Goal: Task Accomplishment & Management: Manage account settings

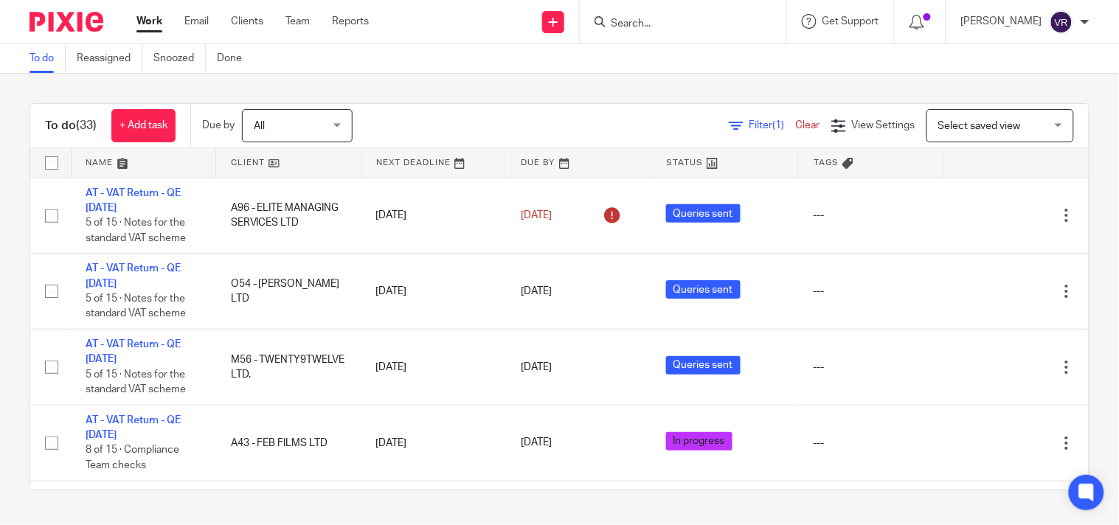
click at [1, 184] on div "To do (33) + Add task Due by All All [DATE] [DATE] This week Next week This mon…" at bounding box center [559, 297] width 1119 height 446
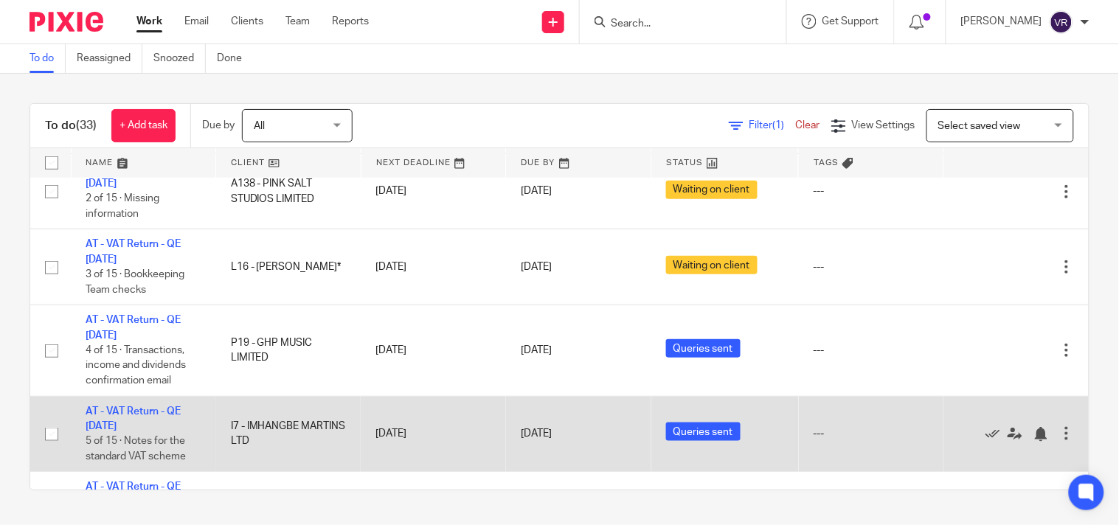
scroll to position [409, 0]
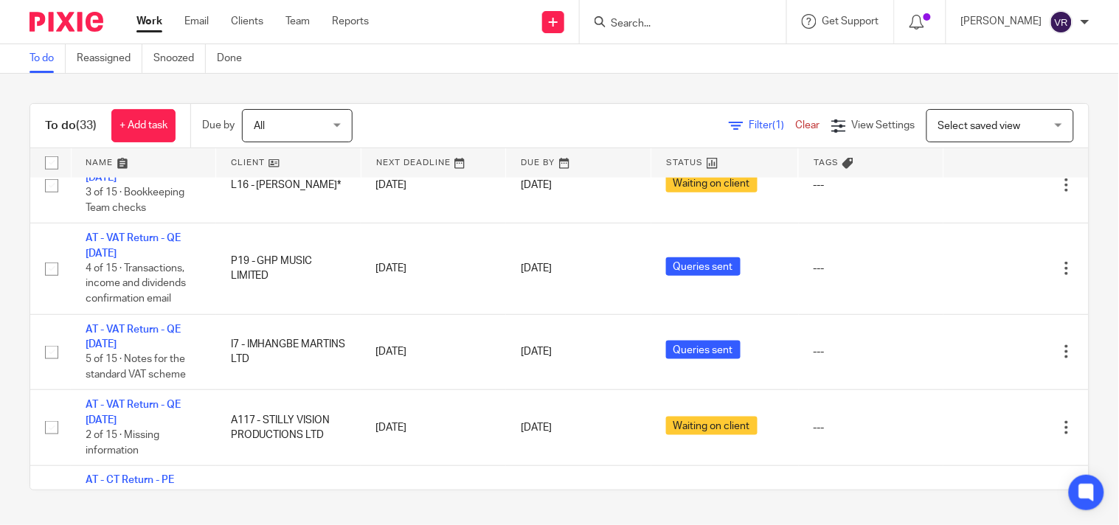
click at [1075, 358] on div "To do (33) + Add task Due by All All Today Tomorrow This week Next week This mo…" at bounding box center [559, 297] width 1119 height 446
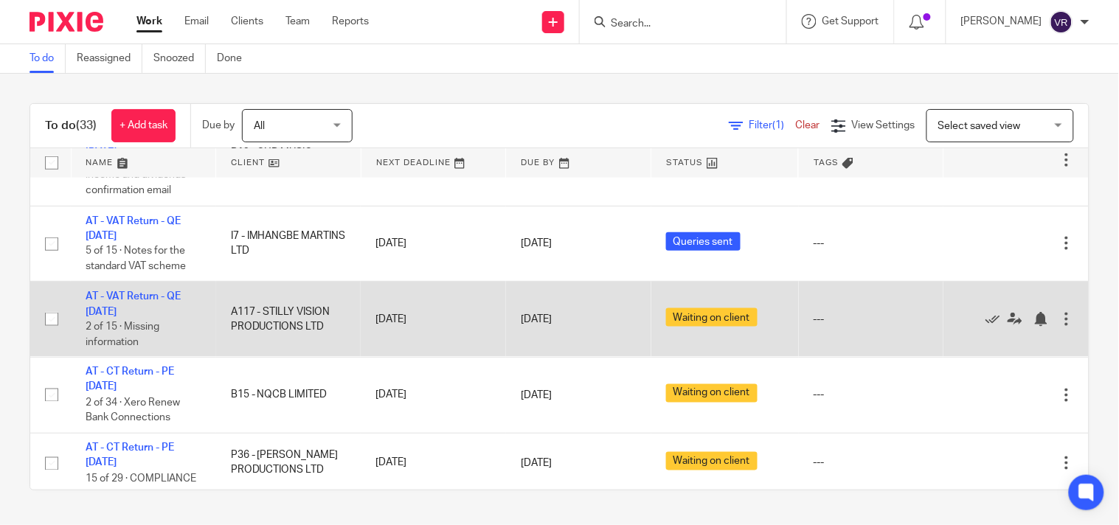
scroll to position [491, 0]
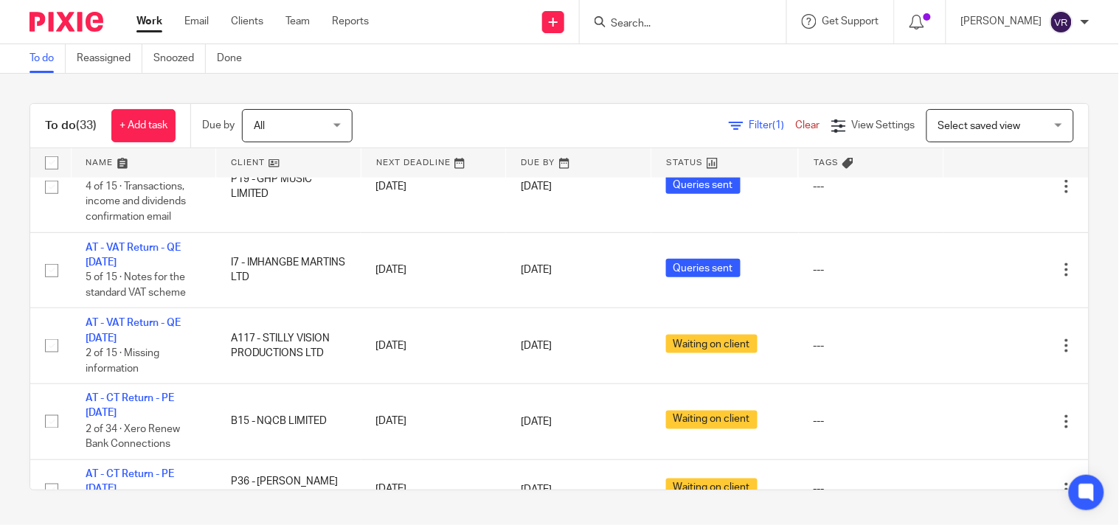
click at [1080, 375] on div "To do (33) + Add task Due by All All Today Tomorrow This week Next week This mo…" at bounding box center [559, 297] width 1119 height 446
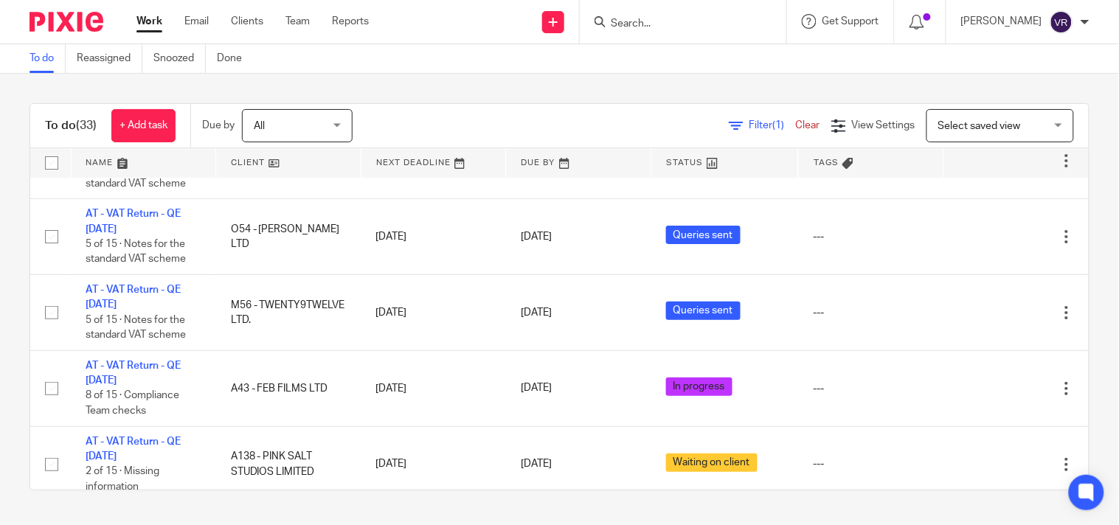
scroll to position [0, 0]
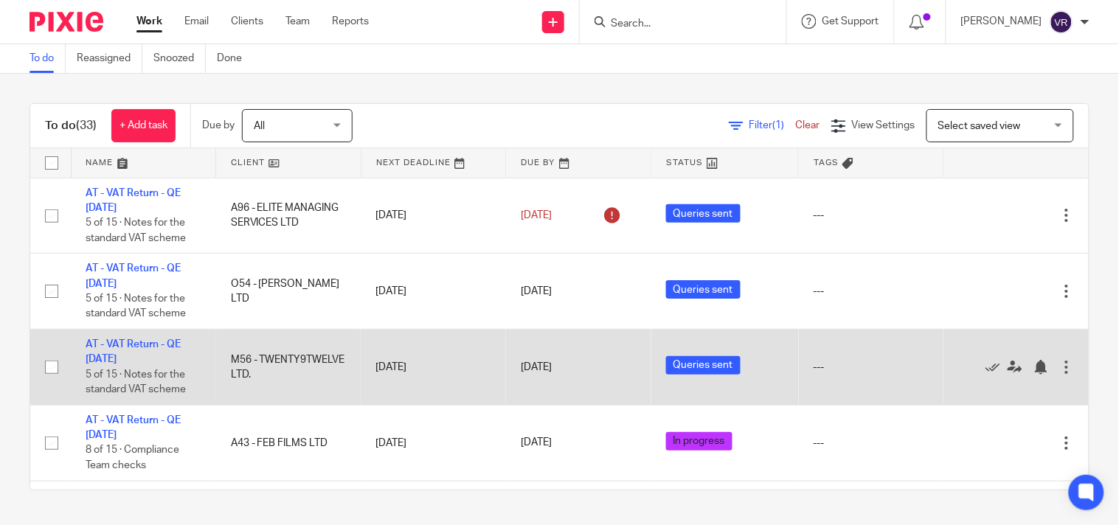
drag, startPoint x: 0, startPoint y: 389, endPoint x: 69, endPoint y: 385, distance: 68.7
click at [0, 389] on div "To do (33) + Add task Due by All All Today Tomorrow This week Next week This mo…" at bounding box center [559, 297] width 1119 height 446
click at [1077, 317] on div "To do (33) + Add task Due by All All Today Tomorrow This week Next week This mo…" at bounding box center [559, 297] width 1119 height 446
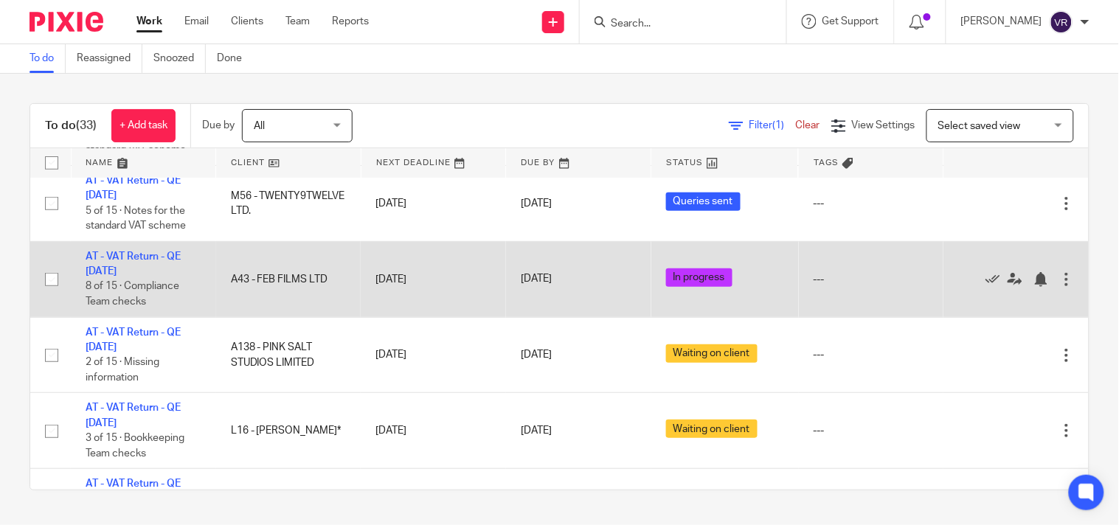
scroll to position [246, 0]
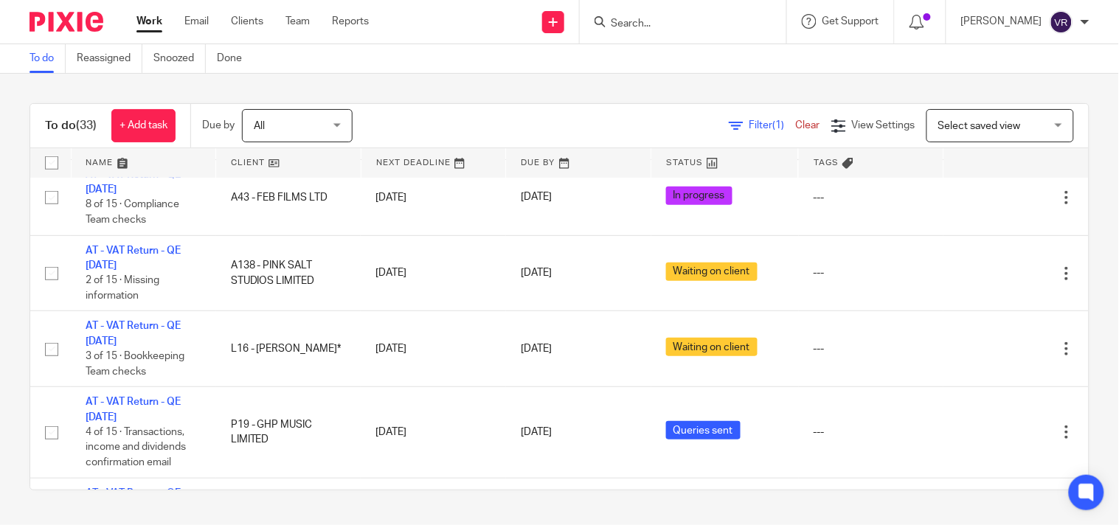
click at [1078, 285] on div "To do (33) + Add task Due by All All Today Tomorrow This week Next week This mo…" at bounding box center [559, 297] width 1119 height 446
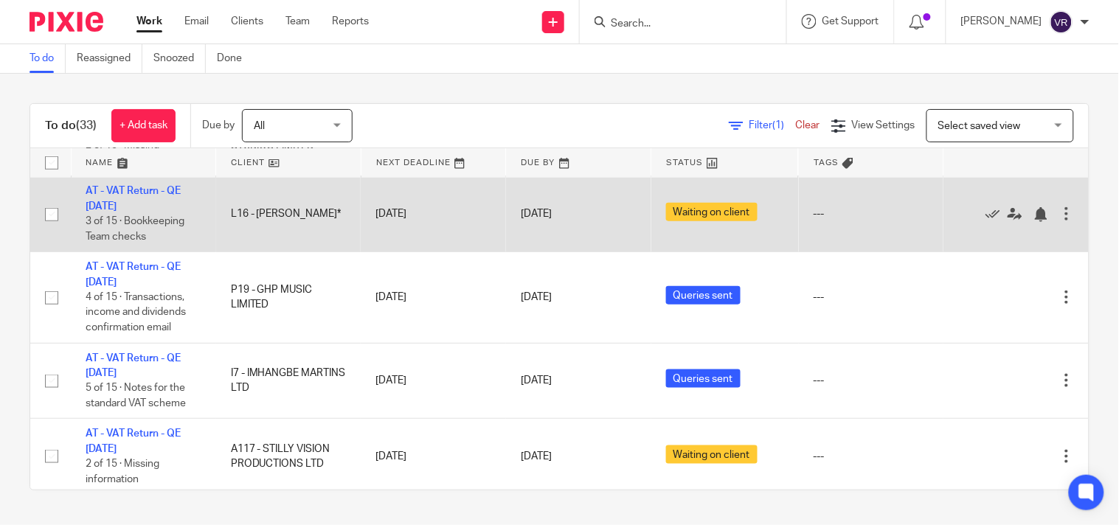
scroll to position [409, 0]
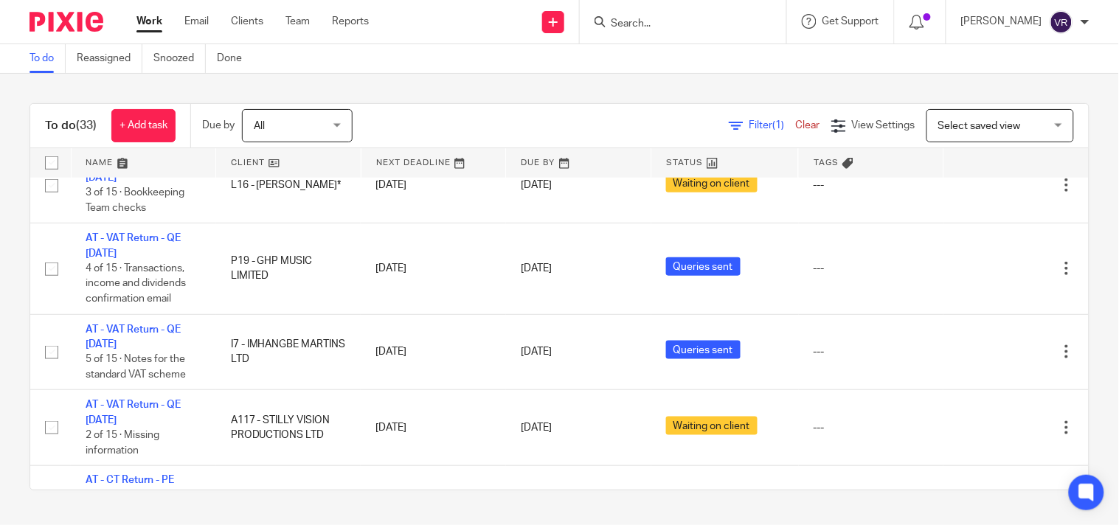
click at [1079, 257] on div "To do (33) + Add task Due by All All Today Tomorrow This week Next week This mo…" at bounding box center [559, 297] width 1119 height 446
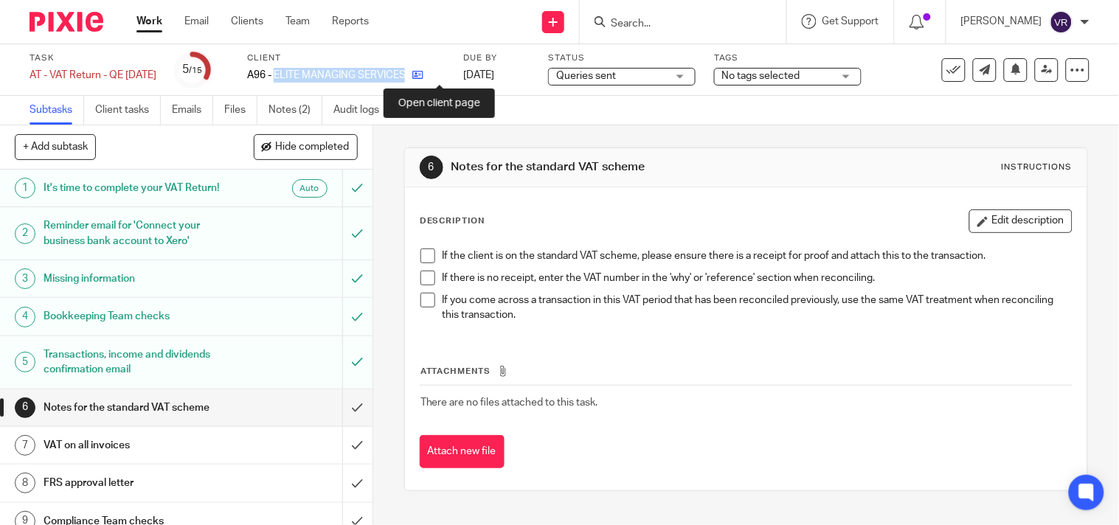
drag, startPoint x: 330, startPoint y: 72, endPoint x: 439, endPoint y: 78, distance: 108.6
click at [439, 78] on div "A96 - ELITE MANAGING SERVICES LTD" at bounding box center [346, 75] width 198 height 15
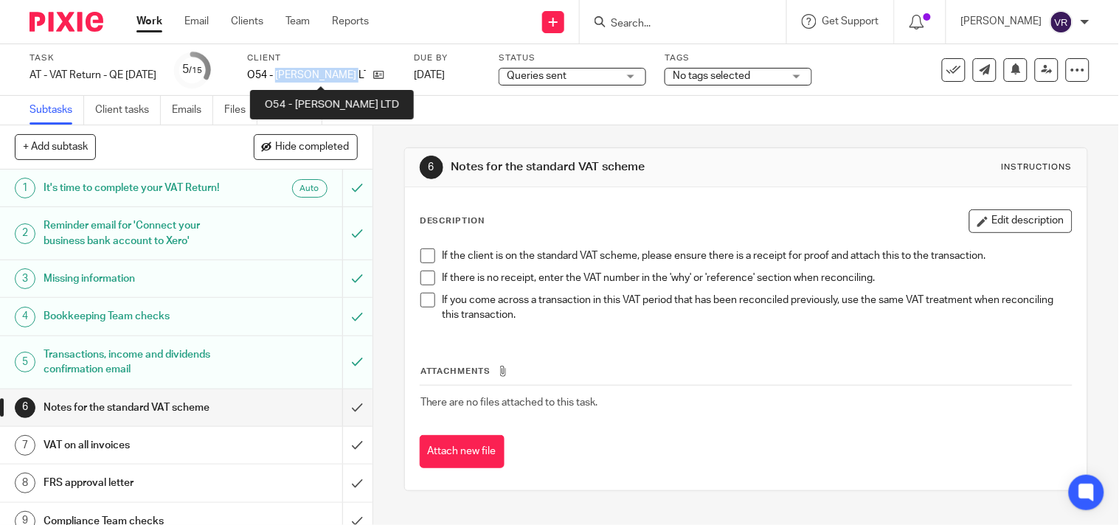
drag, startPoint x: 296, startPoint y: 76, endPoint x: 371, endPoint y: 76, distance: 75.2
click at [366, 76] on p "O54 - ALIZA CHEN LTD" at bounding box center [306, 75] width 119 height 15
copy p "ALIZA CHEN LTD"
drag, startPoint x: 561, startPoint y: 122, endPoint x: 543, endPoint y: 41, distance: 83.2
click at [561, 122] on div "Subtasks Client tasks Emails Files Notes (1) Audit logs" at bounding box center [559, 111] width 1119 height 30
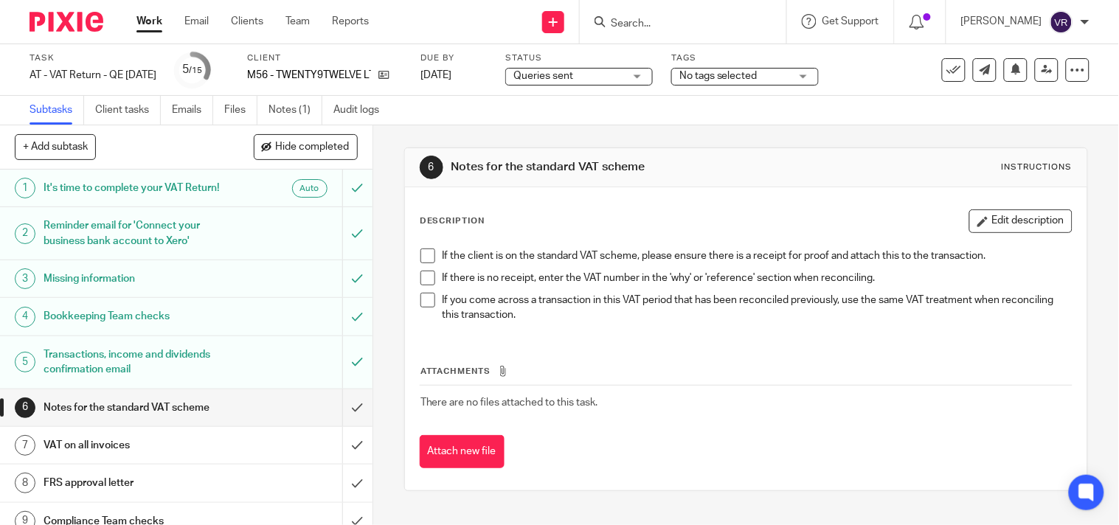
drag, startPoint x: 298, startPoint y: 72, endPoint x: 473, endPoint y: 97, distance: 176.5
click at [460, 82] on div "Task AT - VAT Return - QE 31-08-2025 Save AT - VAT Return - QE 31-08-2025 5 /15…" at bounding box center [472, 69] width 884 height 35
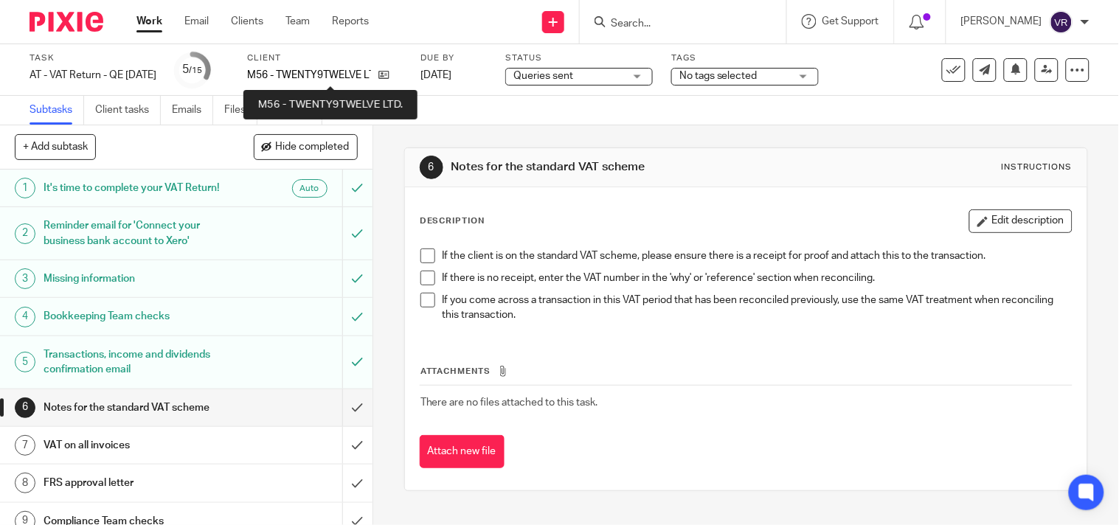
click at [305, 72] on p "M56 - TWENTY9TWELVE LTD." at bounding box center [309, 75] width 124 height 15
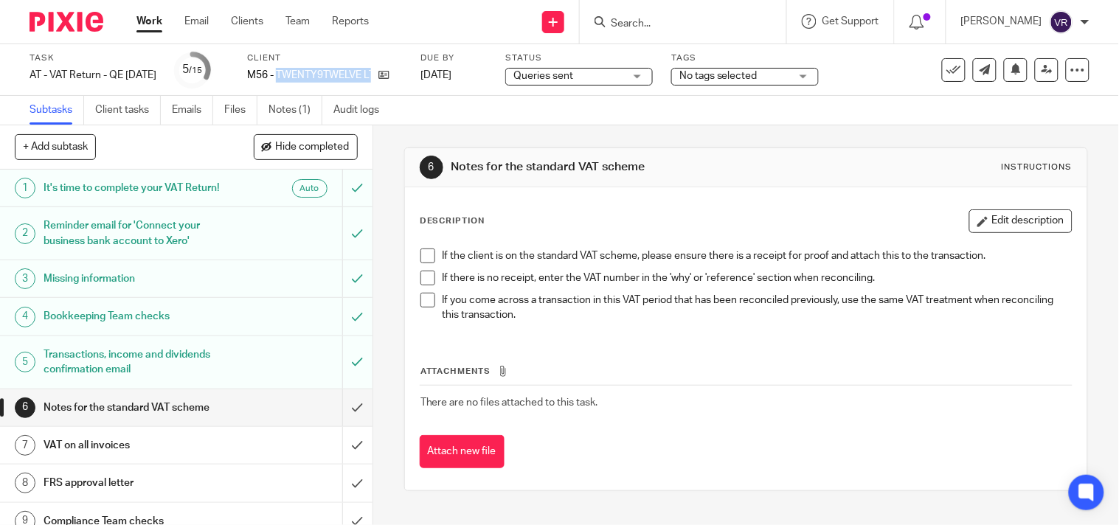
drag, startPoint x: 299, startPoint y: 75, endPoint x: 403, endPoint y: 85, distance: 105.2
click at [402, 85] on div "Client M56 - TWENTY9TWELVE LTD." at bounding box center [324, 69] width 155 height 35
copy div "TWENTY9TWELVE LTD."
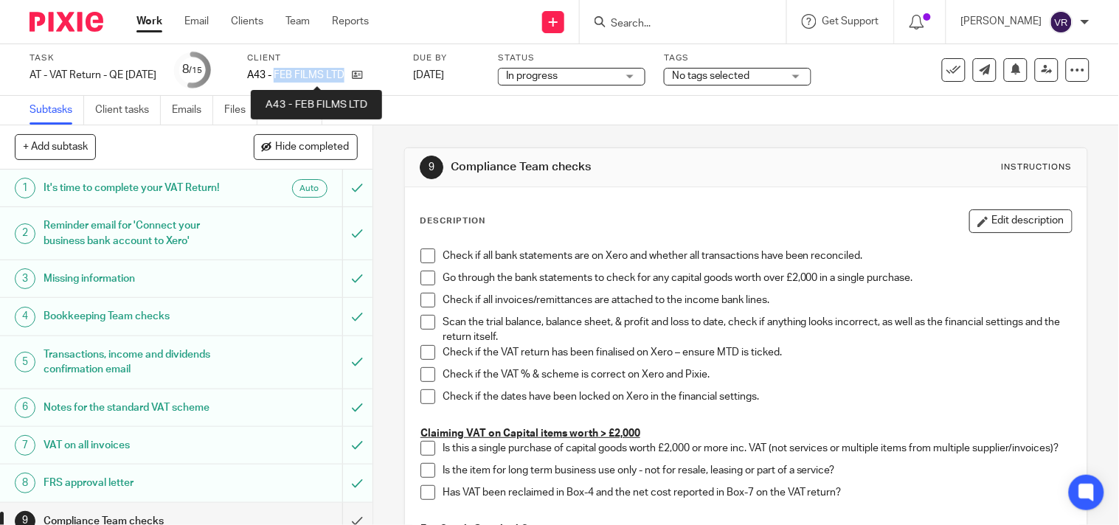
drag, startPoint x: 297, startPoint y: 77, endPoint x: 364, endPoint y: 76, distance: 67.9
click at [344, 76] on p "A43 - FEB FILMS LTD" at bounding box center [295, 75] width 97 height 15
copy p "FEB FILMS LTD"
click at [676, 120] on div "Subtasks Client tasks Emails Files Notes (3) Audit logs" at bounding box center [559, 111] width 1119 height 30
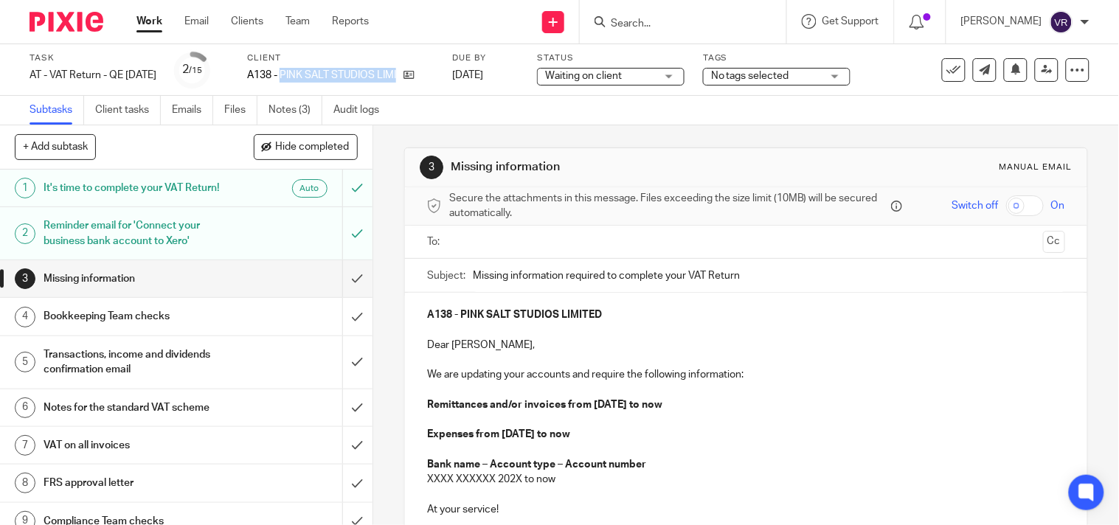
drag, startPoint x: 303, startPoint y: 75, endPoint x: 447, endPoint y: 82, distance: 144.0
click at [434, 82] on div "A138 - PINK SALT STUDIOS LIMITED" at bounding box center [340, 75] width 187 height 15
copy div "PINK SALT STUDIOS LIMITED"
click at [741, 115] on div "Subtasks Client tasks Emails Files Notes (3) Audit logs" at bounding box center [559, 111] width 1119 height 30
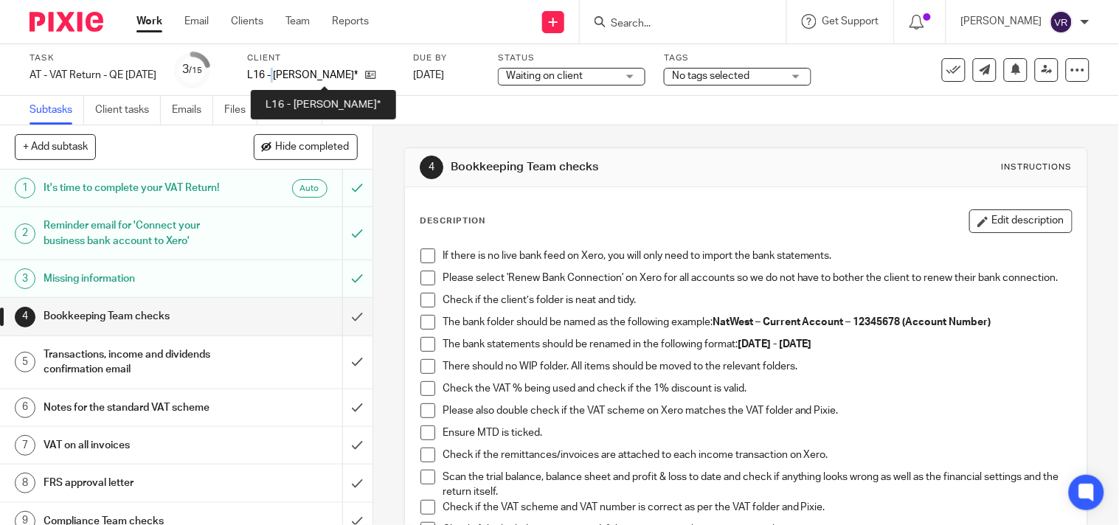
drag, startPoint x: 0, startPoint y: 0, endPoint x: 294, endPoint y: 75, distance: 303.1
click at [294, 75] on p "L16 - LASHANA LYNCH*" at bounding box center [302, 75] width 111 height 15
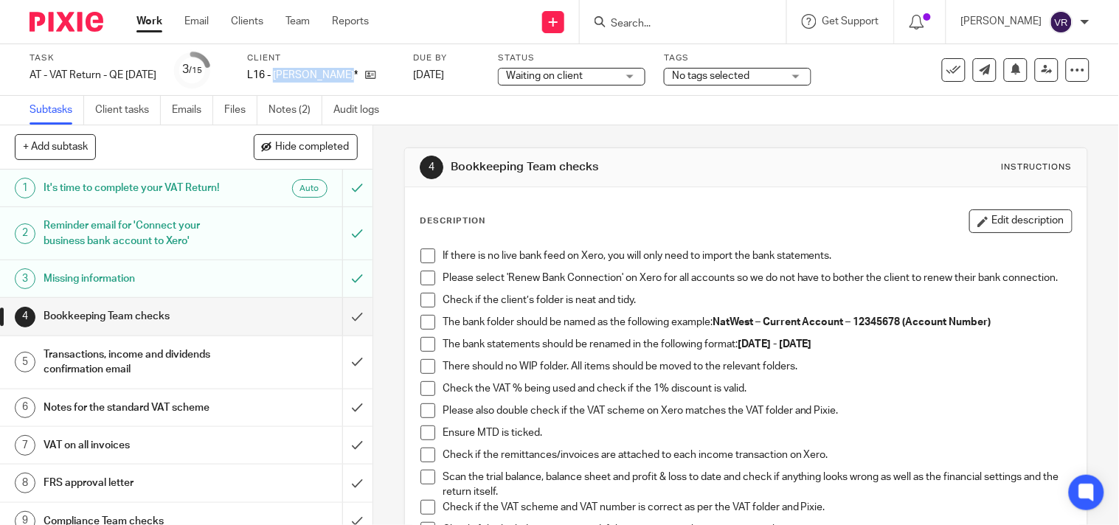
drag, startPoint x: 294, startPoint y: 75, endPoint x: 361, endPoint y: 79, distance: 68.0
click at [358, 79] on p "L16 - LASHANA LYNCH*" at bounding box center [302, 75] width 111 height 15
click at [572, 114] on div "Subtasks Client tasks Emails Files Notes (2) Audit logs" at bounding box center [559, 111] width 1119 height 30
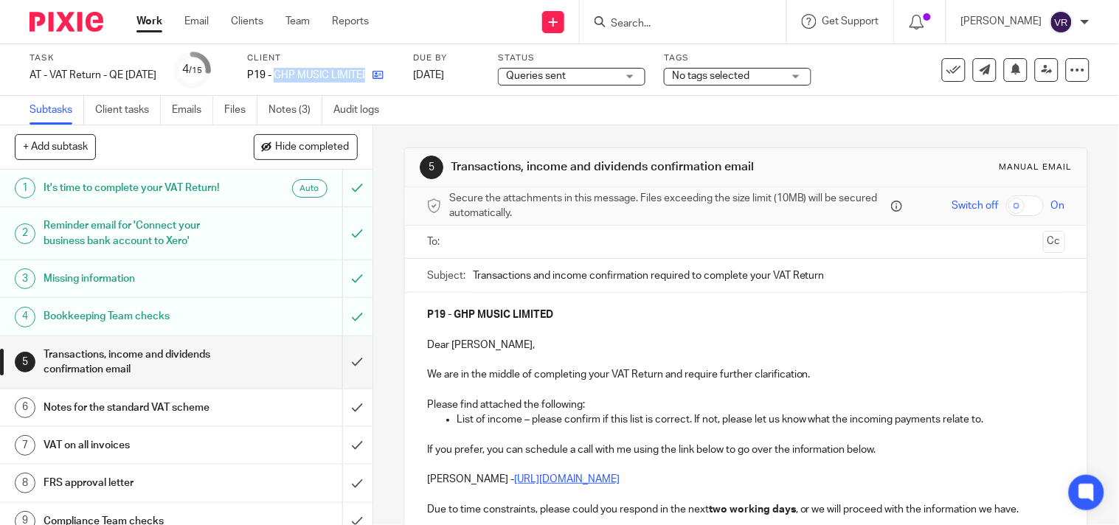
drag, startPoint x: 297, startPoint y: 75, endPoint x: 387, endPoint y: 75, distance: 90.0
click at [387, 75] on div "P19 - GHP MUSIC LIMITED" at bounding box center [321, 75] width 148 height 15
copy div "GHP MUSIC LIMITED"
click at [712, 108] on div "Subtasks Client tasks Emails Files Notes (3) Audit logs" at bounding box center [559, 111] width 1119 height 30
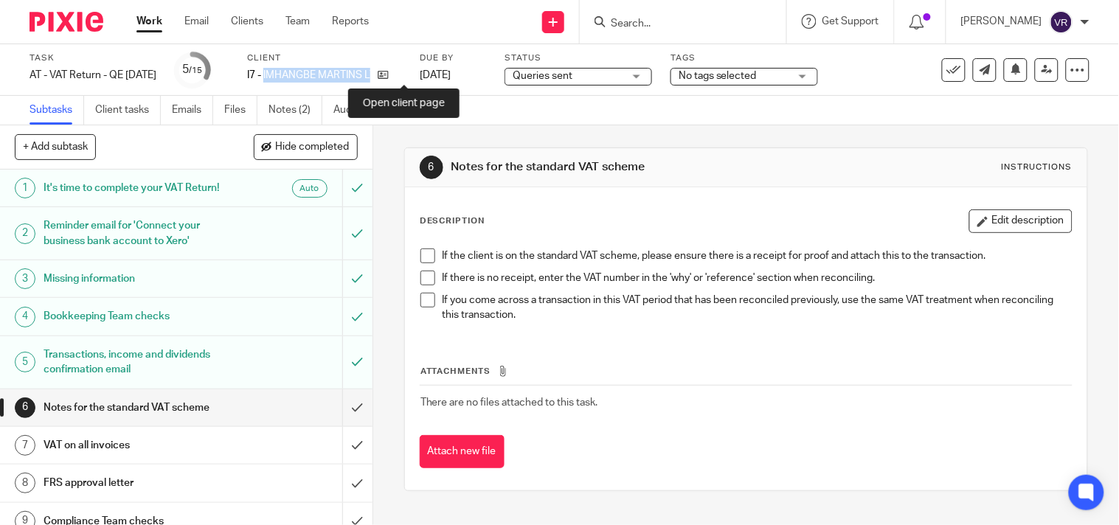
click at [401, 79] on div "I7 - IMHANGBE MARTINS LTD" at bounding box center [324, 75] width 154 height 15
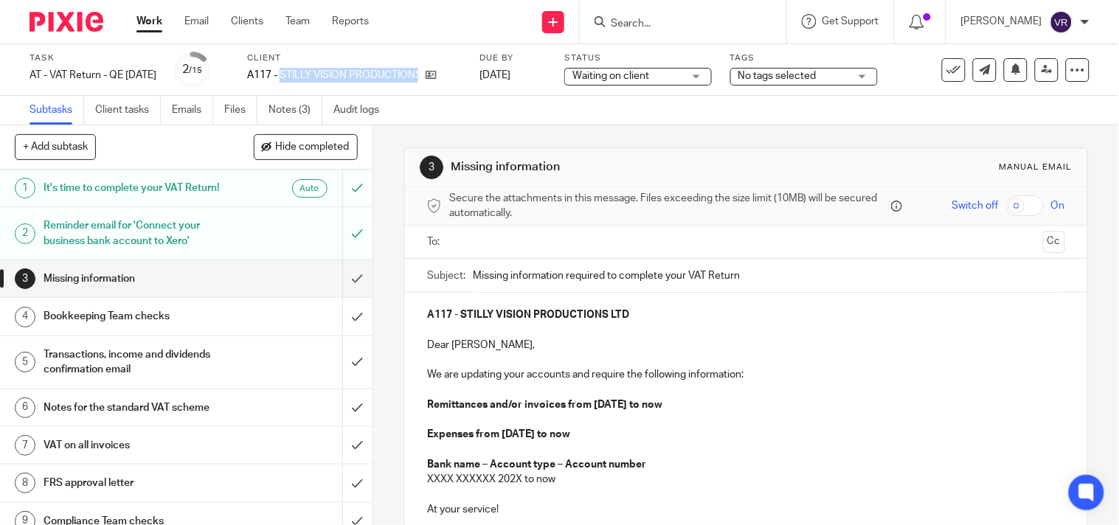
drag, startPoint x: 303, startPoint y: 72, endPoint x: 481, endPoint y: 81, distance: 178.0
click at [461, 81] on div "A117 - STILLY VISION PRODUCTIONS LTD" at bounding box center [354, 75] width 214 height 15
copy div "STILLY VISION PRODUCTIONS LTD"
click at [634, 118] on div "Subtasks Client tasks Emails Files Notes (3) Audit logs" at bounding box center [559, 111] width 1119 height 30
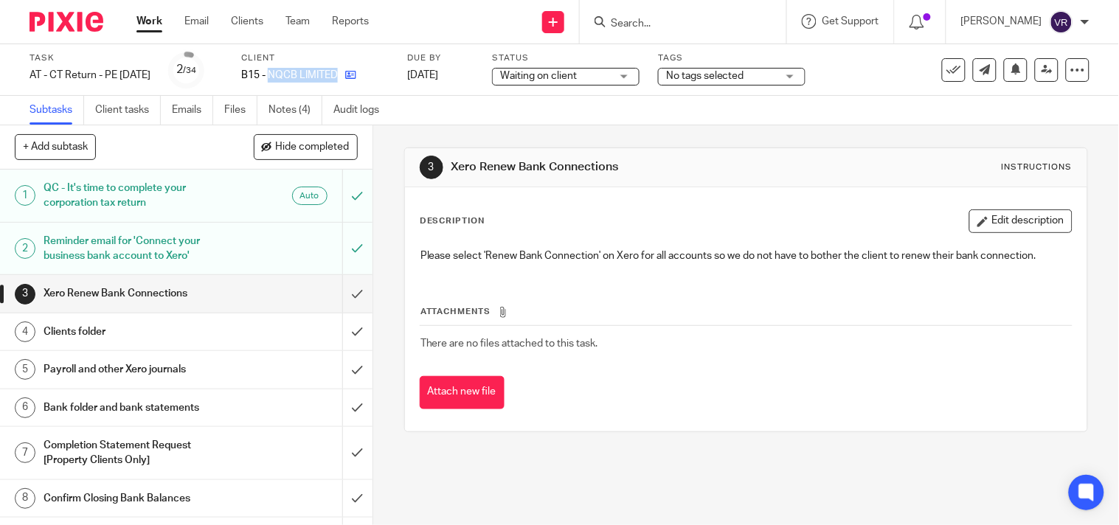
drag, startPoint x: 0, startPoint y: 0, endPoint x: 364, endPoint y: 77, distance: 371.7
click at [364, 77] on div "B15 - NQCB LIMITED" at bounding box center [315, 75] width 148 height 15
copy div "NQCB LIMITED"
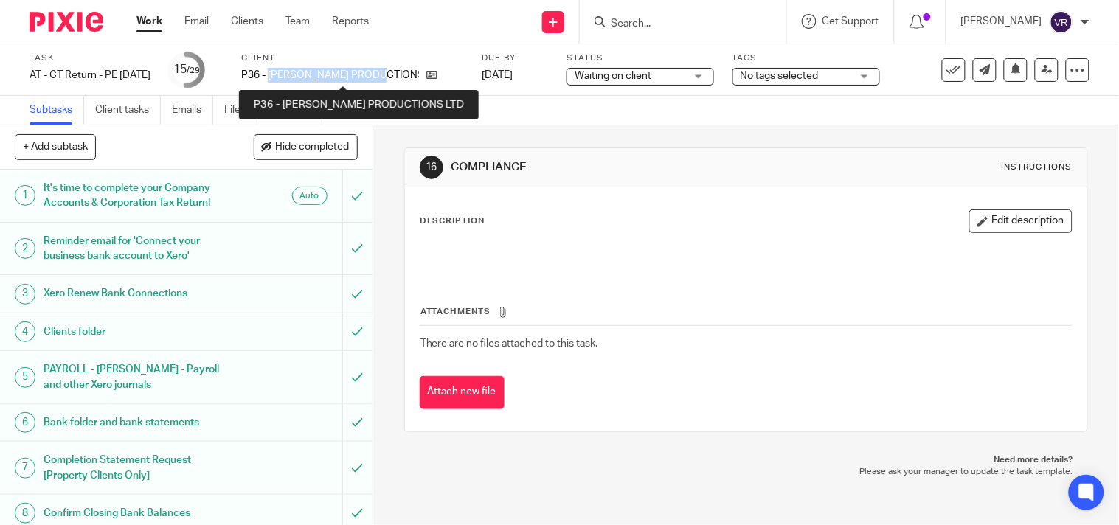
drag, startPoint x: 294, startPoint y: 72, endPoint x: 416, endPoint y: 80, distance: 122.7
click at [416, 80] on p "P36 - POPOOLA PRODUCTIONS LTD" at bounding box center [330, 75] width 178 height 15
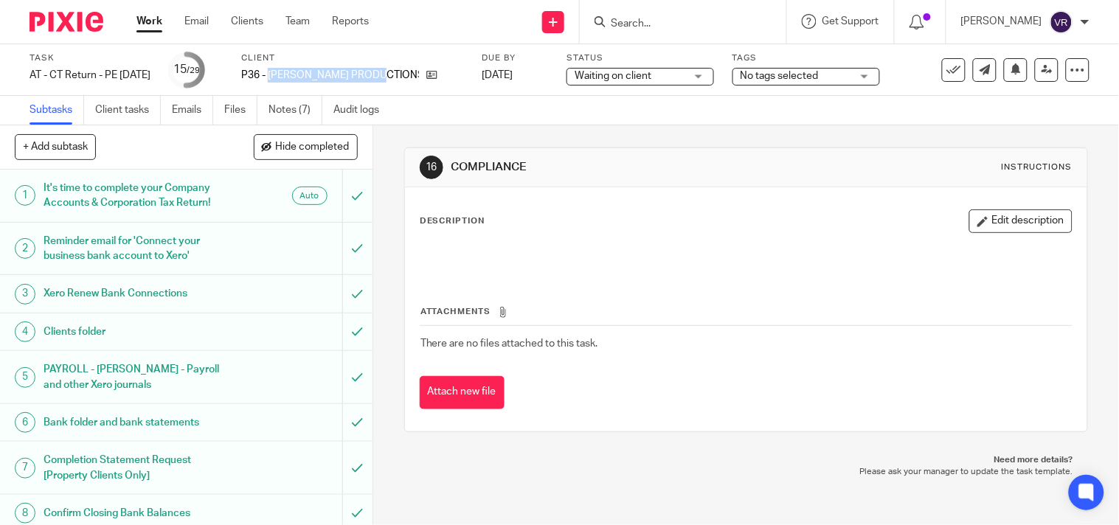
copy p "POPOOLA PRODUCTIONS"
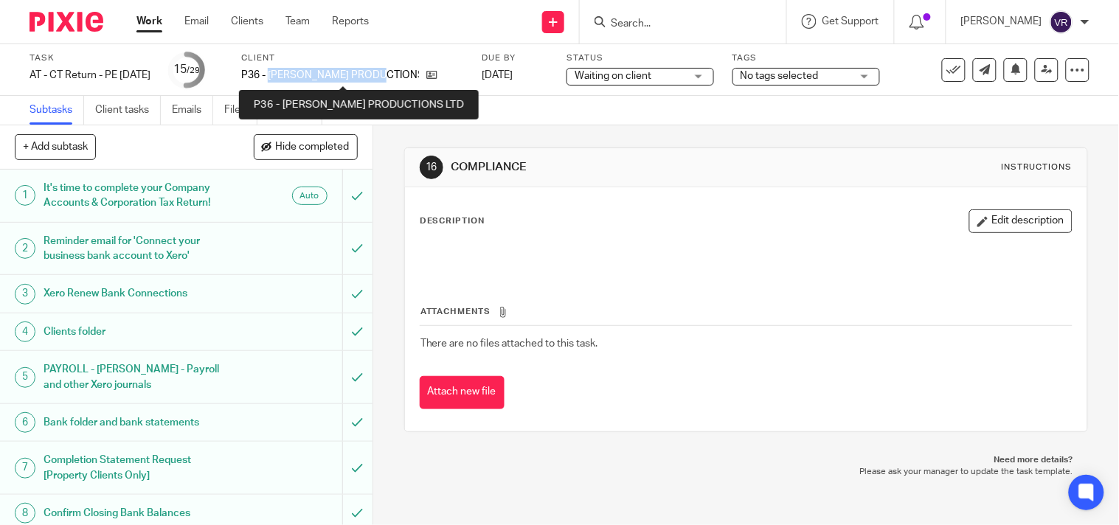
click at [294, 74] on p "P36 - POPOOLA PRODUCTIONS LTD" at bounding box center [330, 75] width 178 height 15
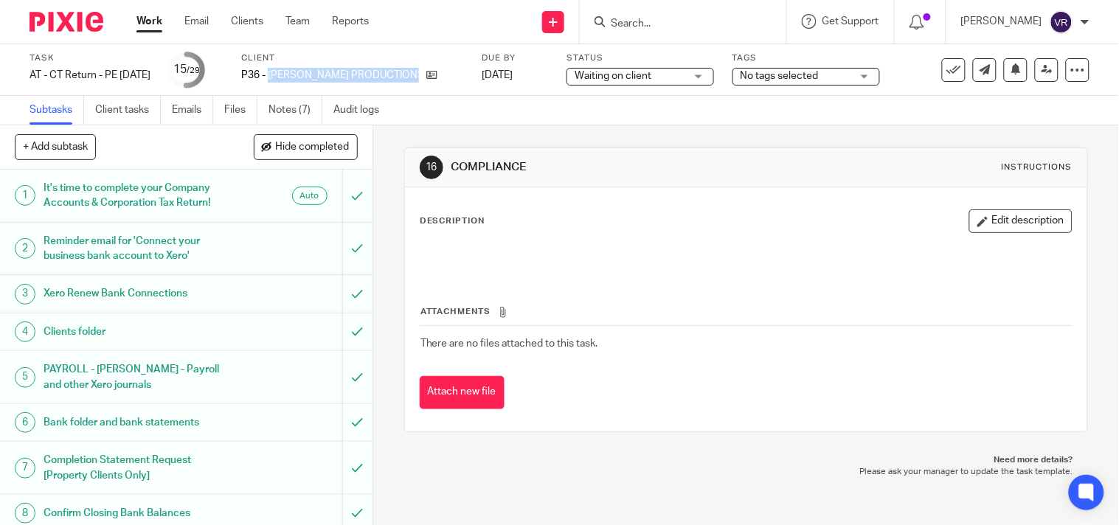
drag, startPoint x: 294, startPoint y: 74, endPoint x: 463, endPoint y: 90, distance: 169.7
click at [463, 90] on div "Task AT - CT Return - PE 31-03-2025 Save AT - CT Return - PE 31-03-2025 15 /29 …" at bounding box center [559, 70] width 1119 height 52
click at [755, 107] on div "Subtasks Client tasks Emails Files Notes (7) Audit logs" at bounding box center [559, 111] width 1119 height 30
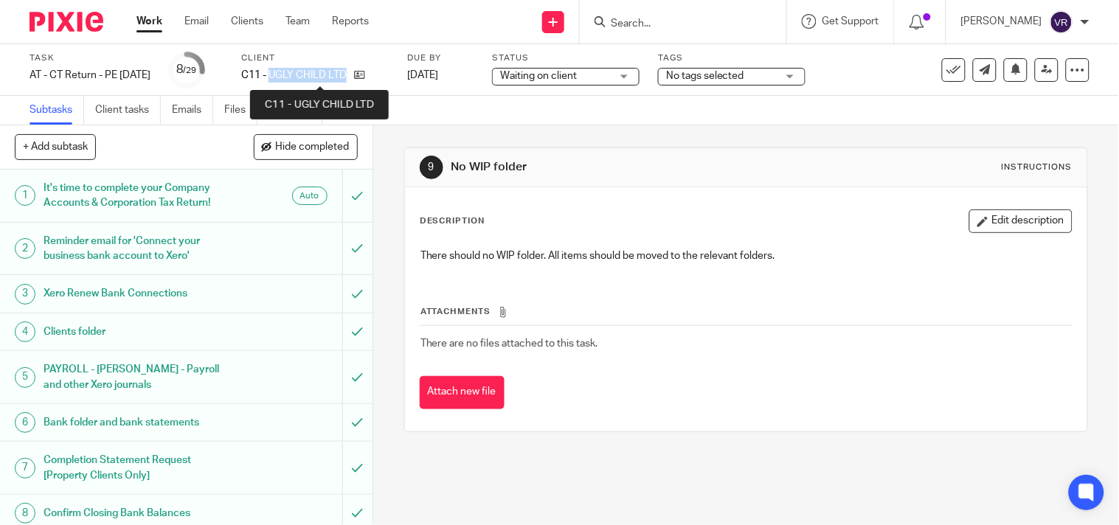
click at [347, 79] on p "C11 - UGLY CHILD LTD" at bounding box center [293, 75] width 105 height 15
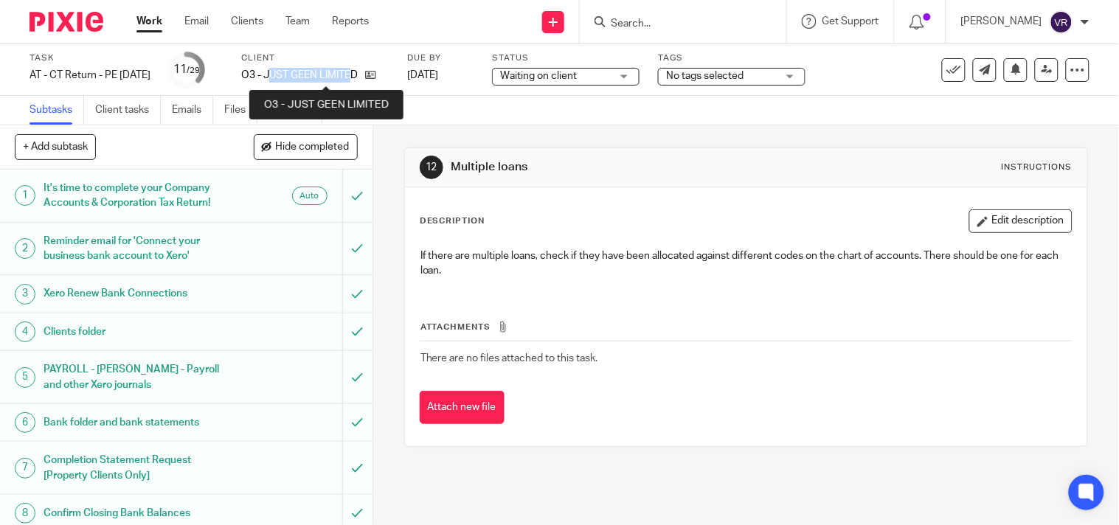
drag, startPoint x: 292, startPoint y: 75, endPoint x: 376, endPoint y: 79, distance: 84.2
click at [358, 79] on p "O3 - JUST GEEN LIMITED" at bounding box center [299, 75] width 117 height 15
drag, startPoint x: 290, startPoint y: 72, endPoint x: 382, endPoint y: 76, distance: 92.3
click at [358, 76] on p "O3 - JUST GEEN LIMITED" at bounding box center [299, 75] width 117 height 15
copy p "JUST GEEN LIMITED"
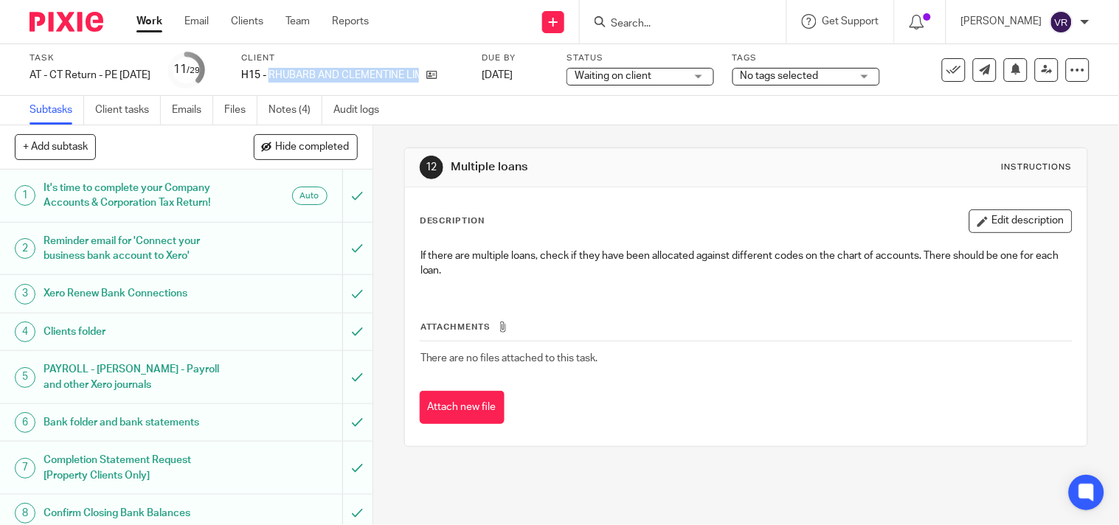
drag, startPoint x: 296, startPoint y: 72, endPoint x: 457, endPoint y: 93, distance: 163.0
click at [457, 93] on div "Task AT - CT Return - PE [DATE] Save AT - [GEOGRAPHIC_DATA] Return - PE [DATE] …" at bounding box center [559, 70] width 1119 height 52
copy div "RHUBARB AND CLEMENTINE LIMITED"
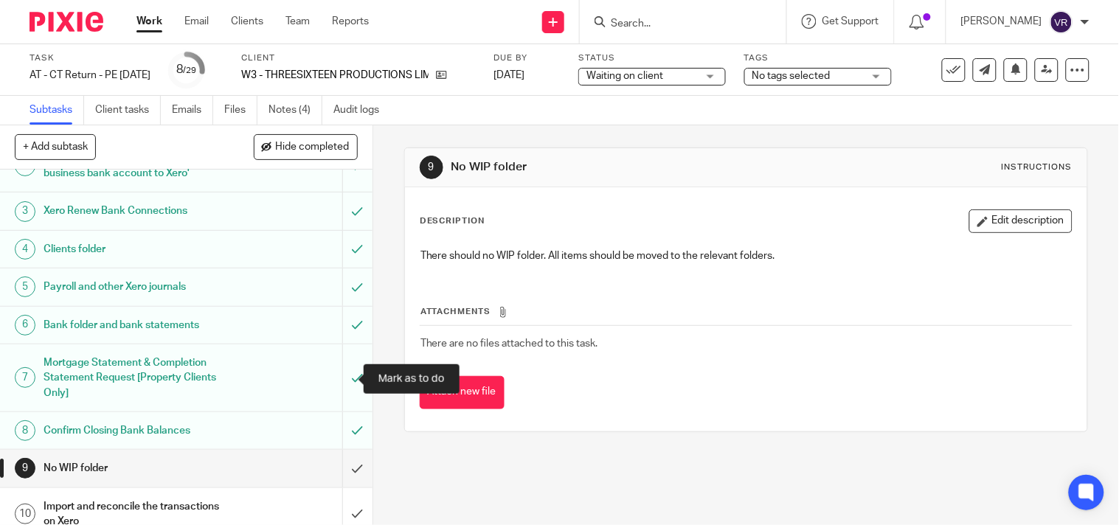
scroll to position [82, 0]
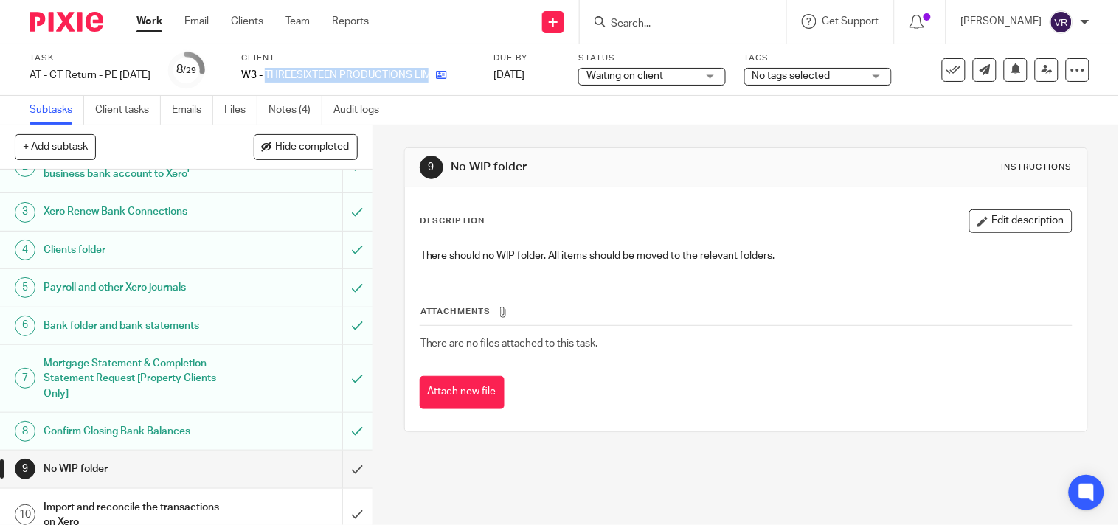
drag, startPoint x: 291, startPoint y: 75, endPoint x: 468, endPoint y: 82, distance: 177.2
click at [468, 82] on div "W3 - THREESIXTEEN PRODUCTIONS LIMITED*" at bounding box center [358, 75] width 234 height 15
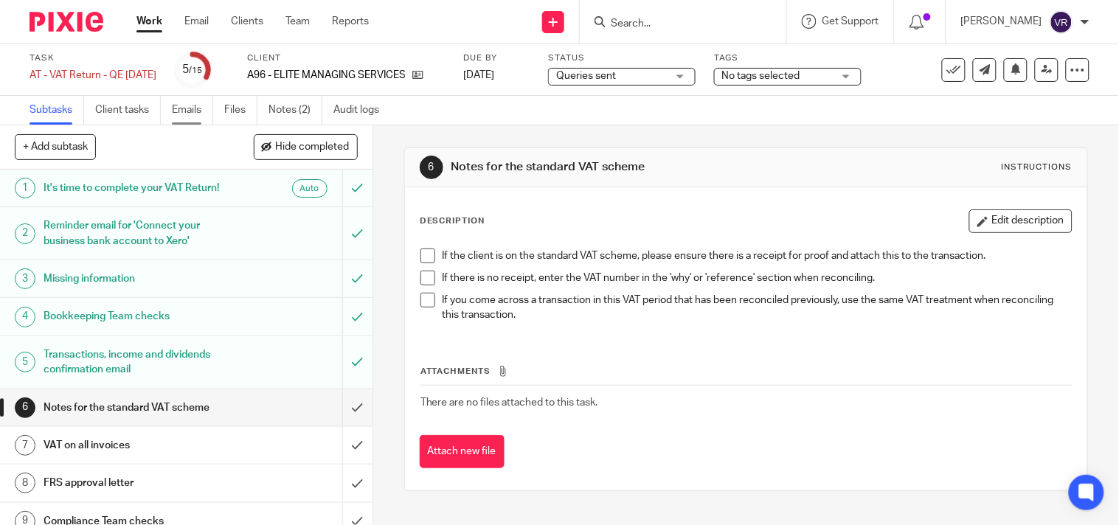
click at [193, 109] on link "Emails" at bounding box center [192, 110] width 41 height 29
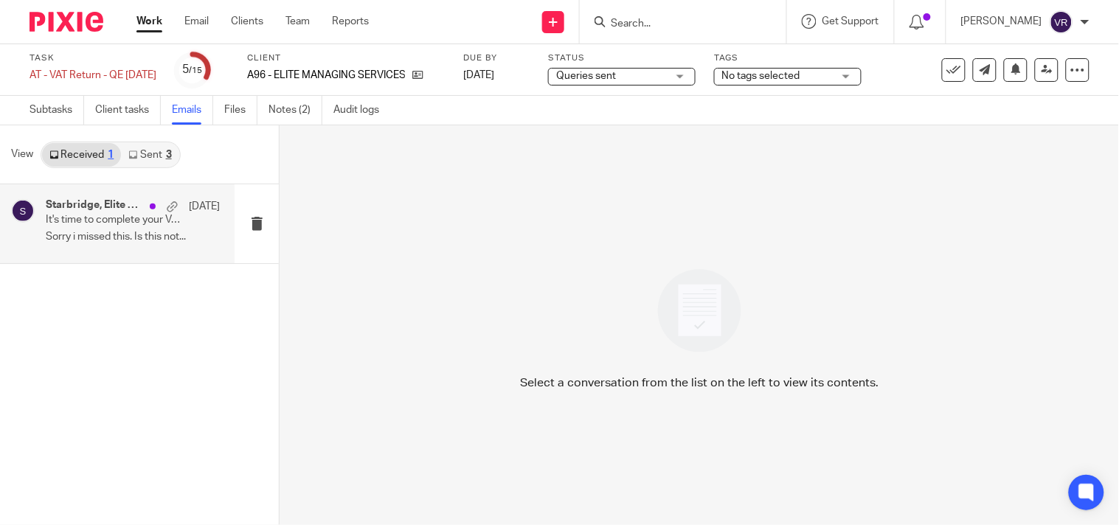
click at [131, 240] on p "Sorry i missed this. Is this not..." at bounding box center [133, 237] width 174 height 13
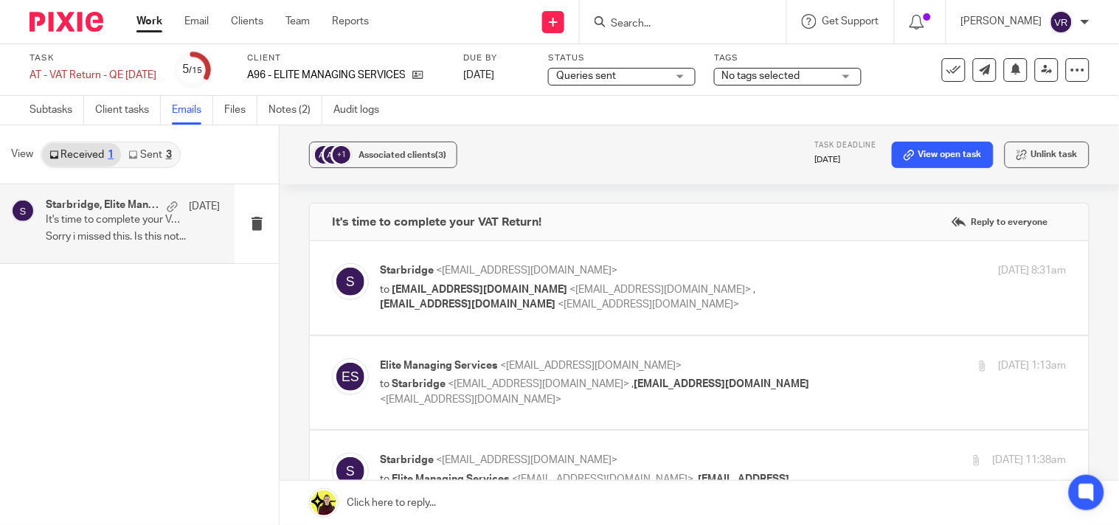
click at [770, 385] on p "to Starbridge <info@starbridge.uk> , manny@elitesportsagency.co.uk <manny@elite…" at bounding box center [608, 392] width 457 height 30
checkbox input "true"
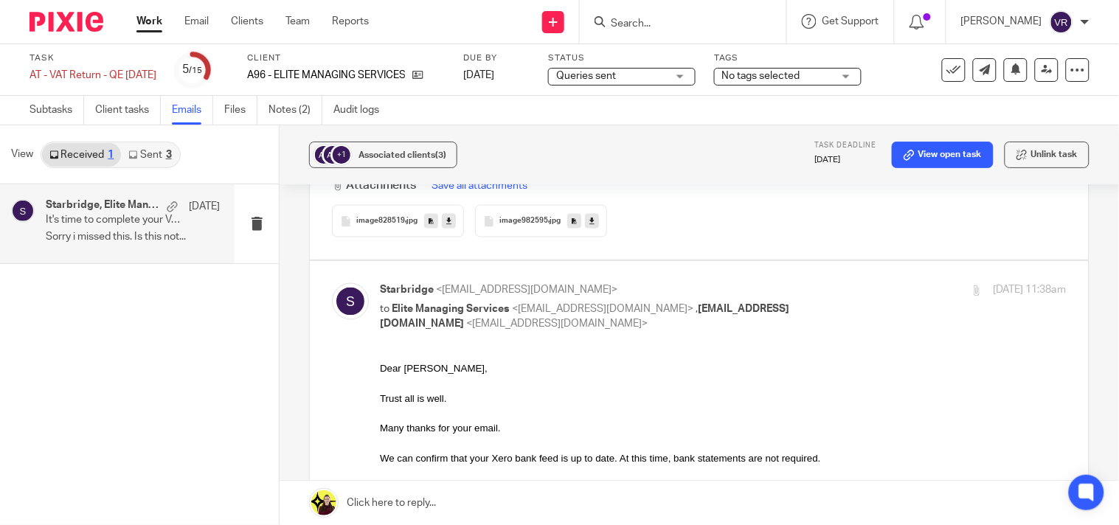
scroll to position [573, 0]
click at [153, 156] on link "Sent 3" at bounding box center [150, 155] width 58 height 24
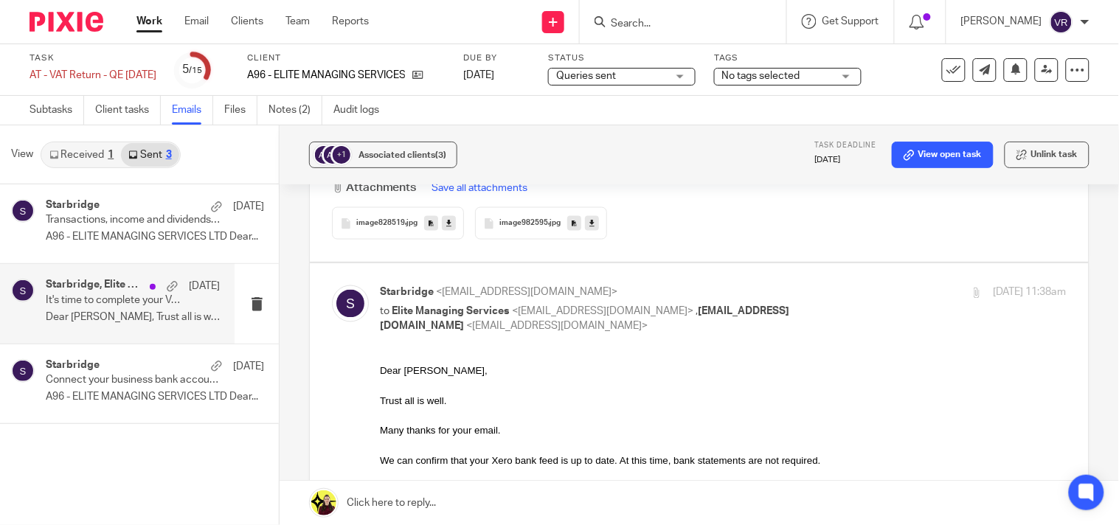
click at [128, 314] on p "Dear Peter, Trust all is well. Many..." at bounding box center [133, 317] width 174 height 13
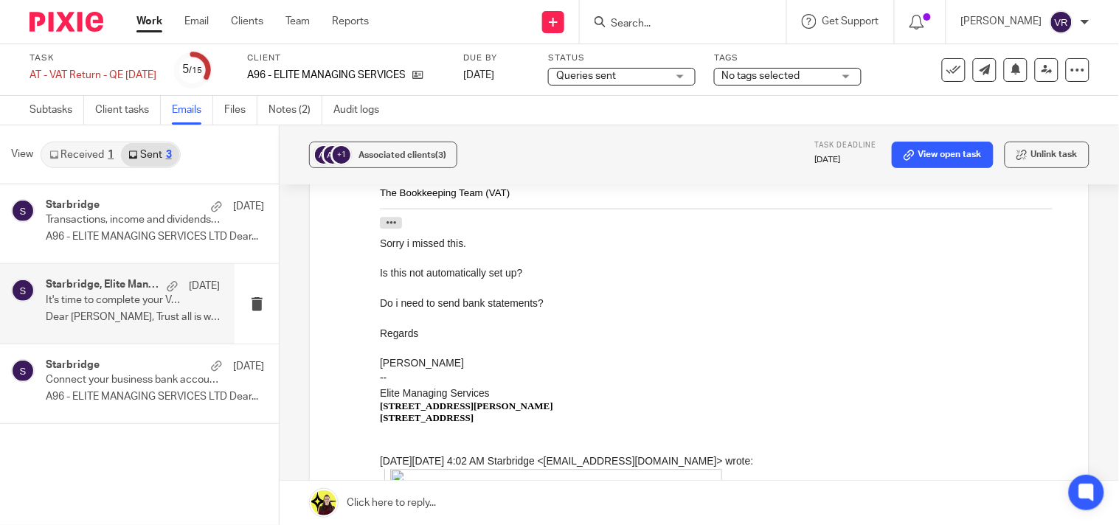
scroll to position [983, 0]
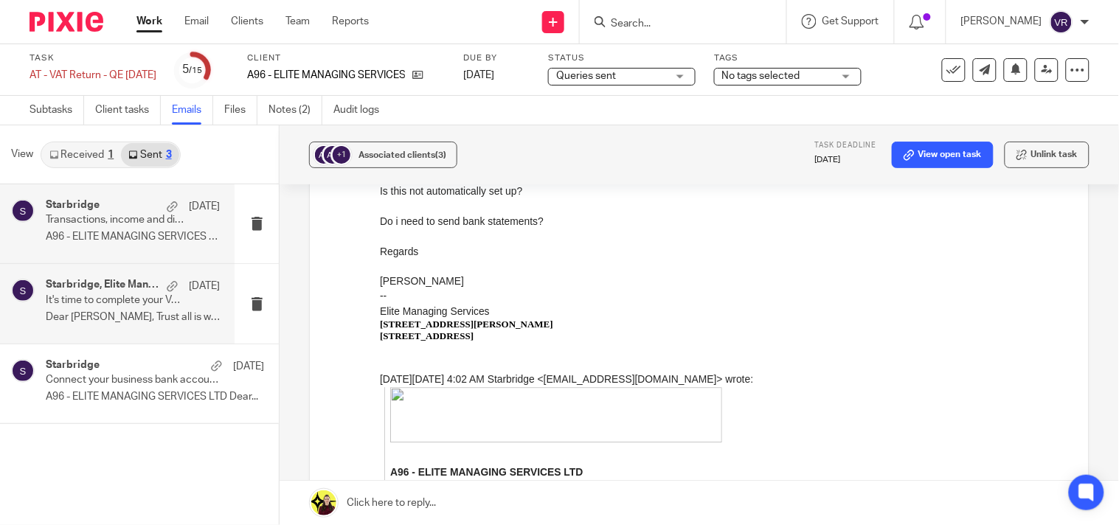
click at [60, 215] on p "Transactions, income and dividends confirmation required to complete your VAT R…" at bounding box center [115, 220] width 139 height 13
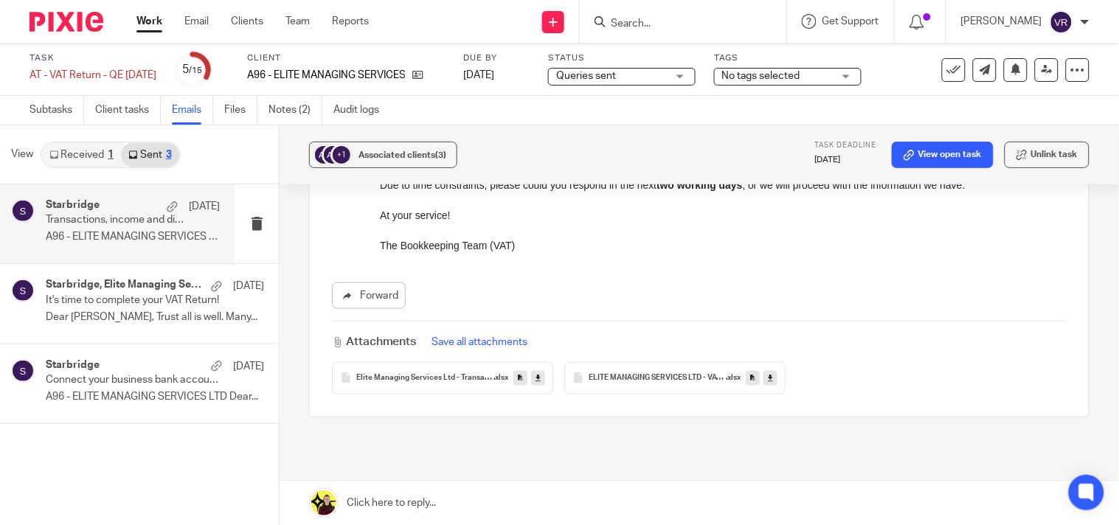
scroll to position [474, 0]
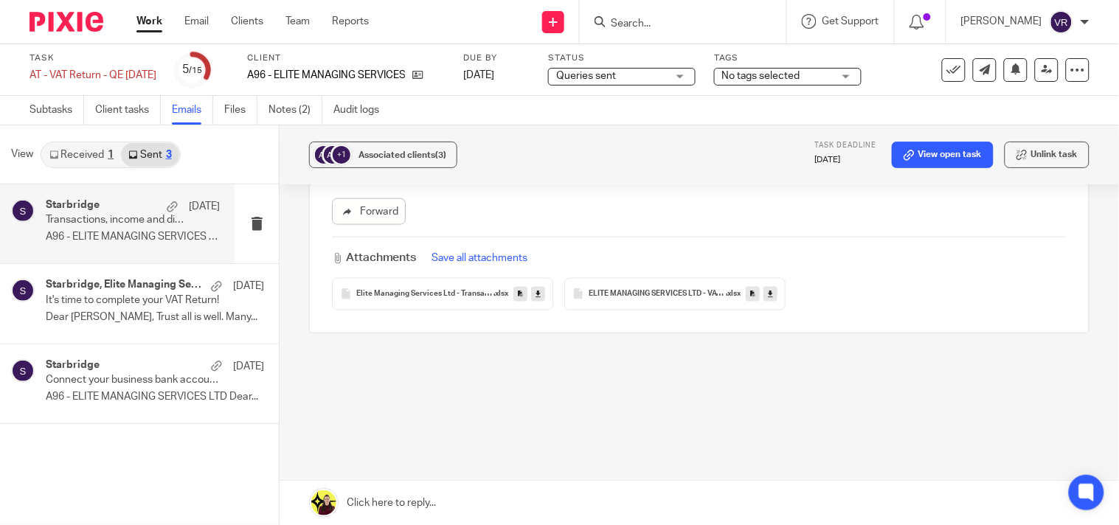
click at [536, 293] on icon at bounding box center [538, 293] width 5 height 11
click at [367, 112] on link "Audit logs" at bounding box center [361, 110] width 57 height 29
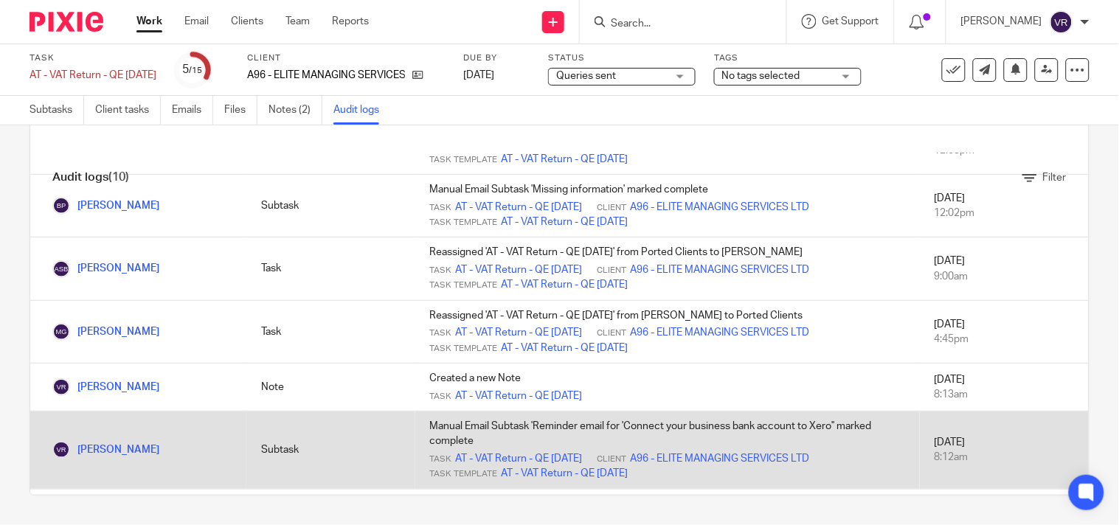
scroll to position [221, 0]
